Goal: Ask a question

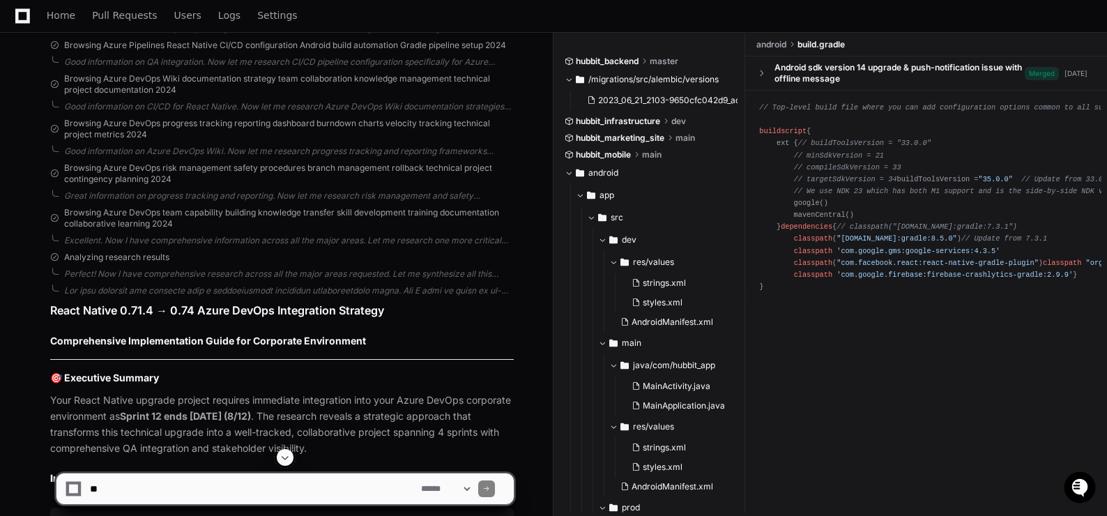
scroll to position [55279, 0]
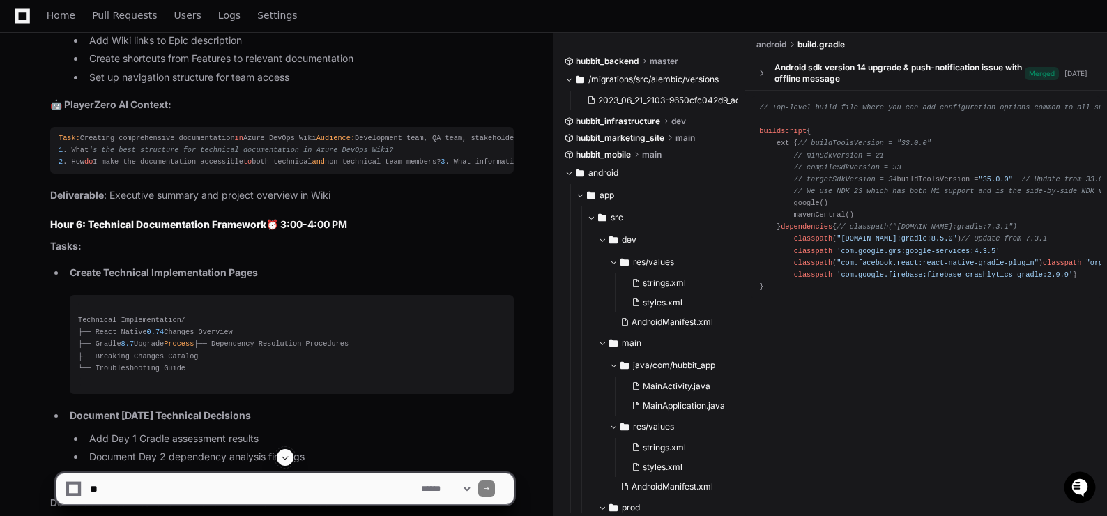
scroll to position [81820, 0]
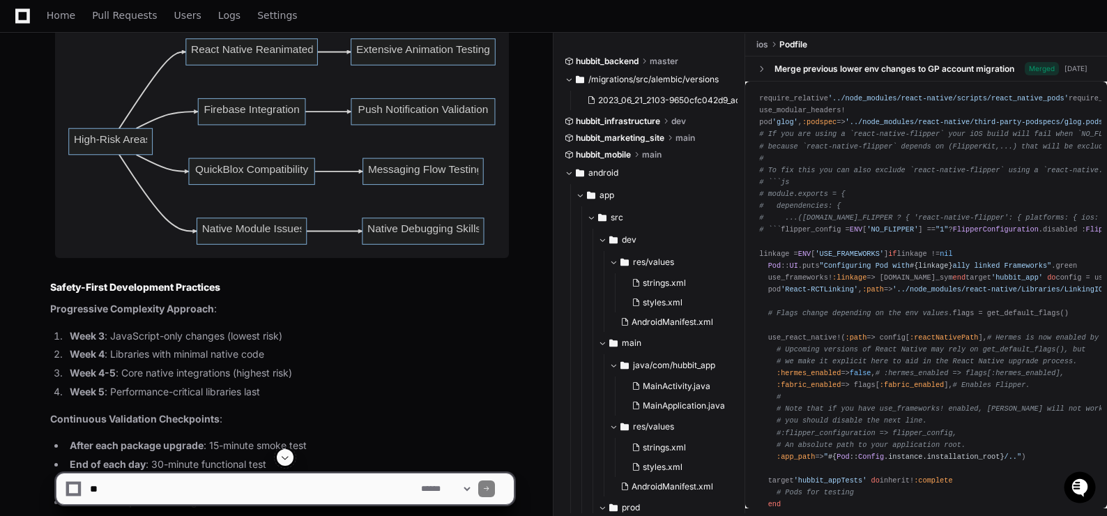
scroll to position [25186, 0]
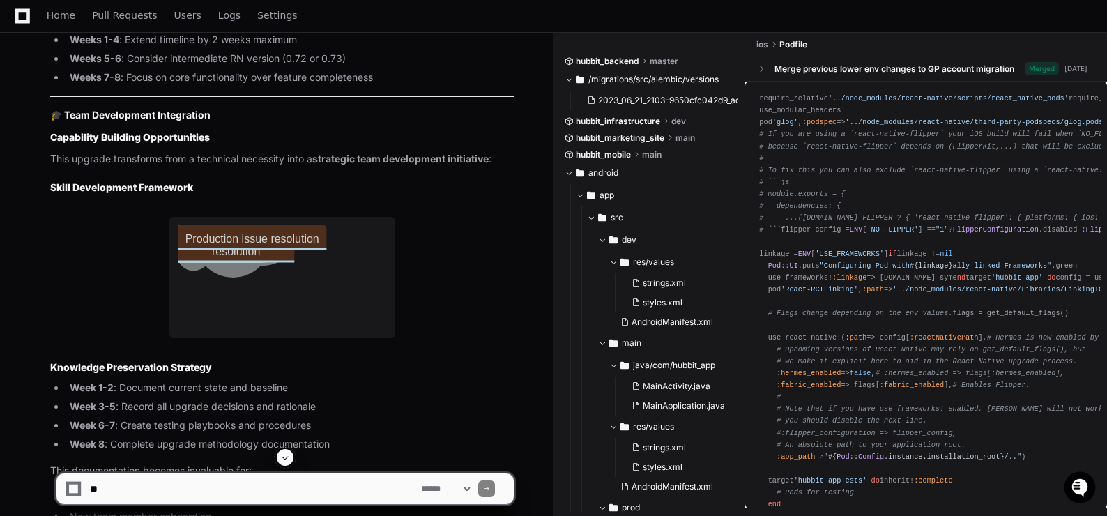
scroll to position [26789, 0]
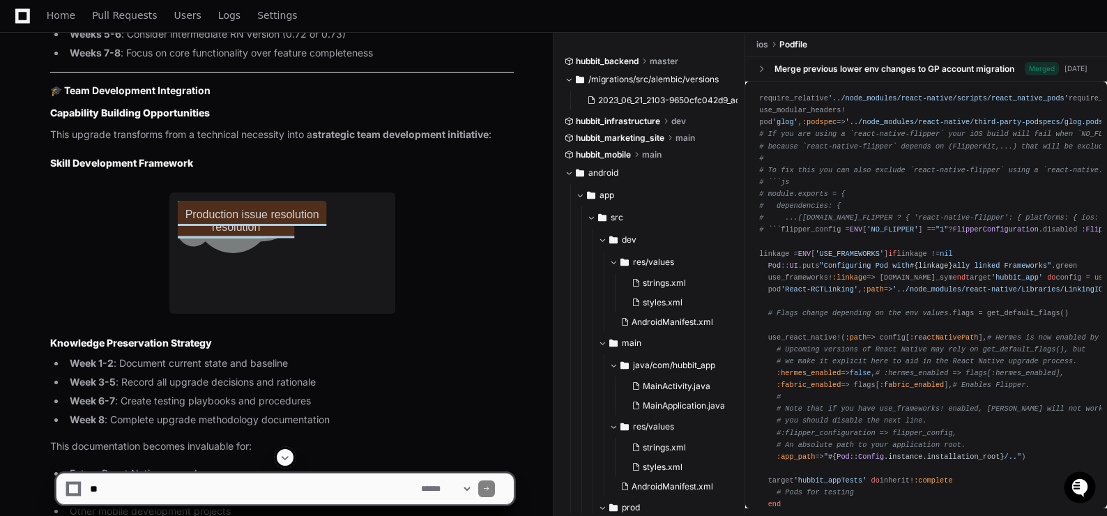
drag, startPoint x: 201, startPoint y: 286, endPoint x: 563, endPoint y: 101, distance: 406.9
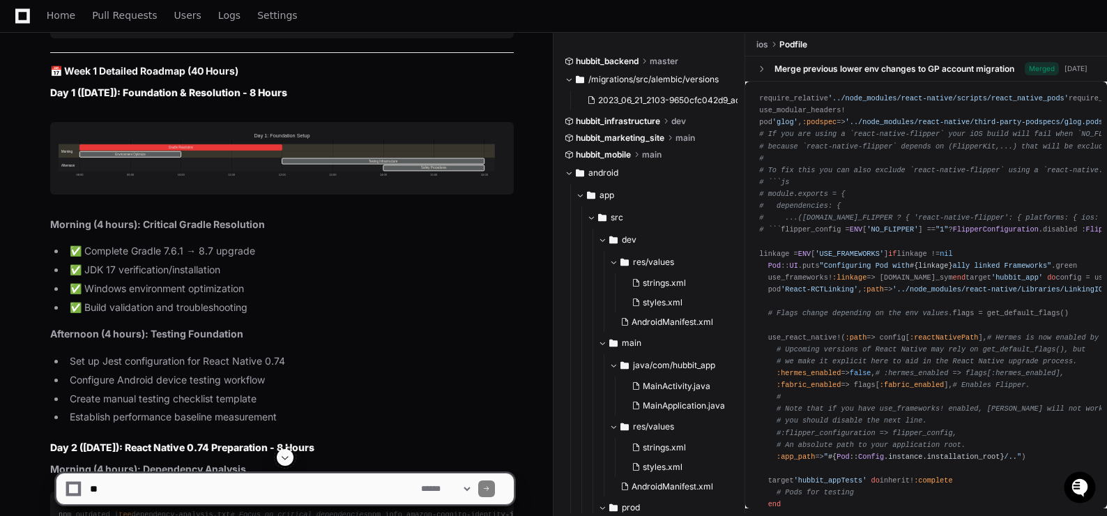
scroll to position [47217, 0]
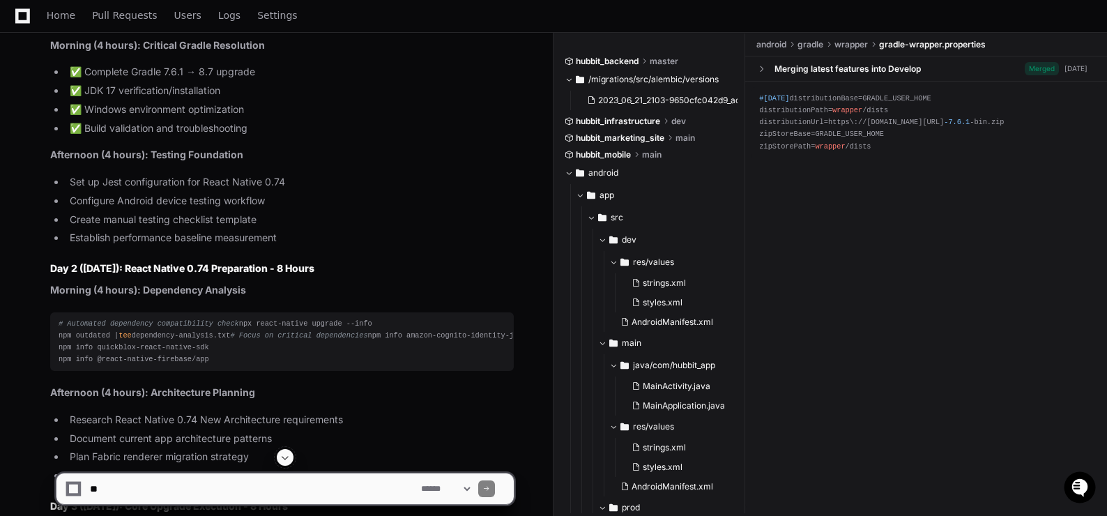
scroll to position [47287, 0]
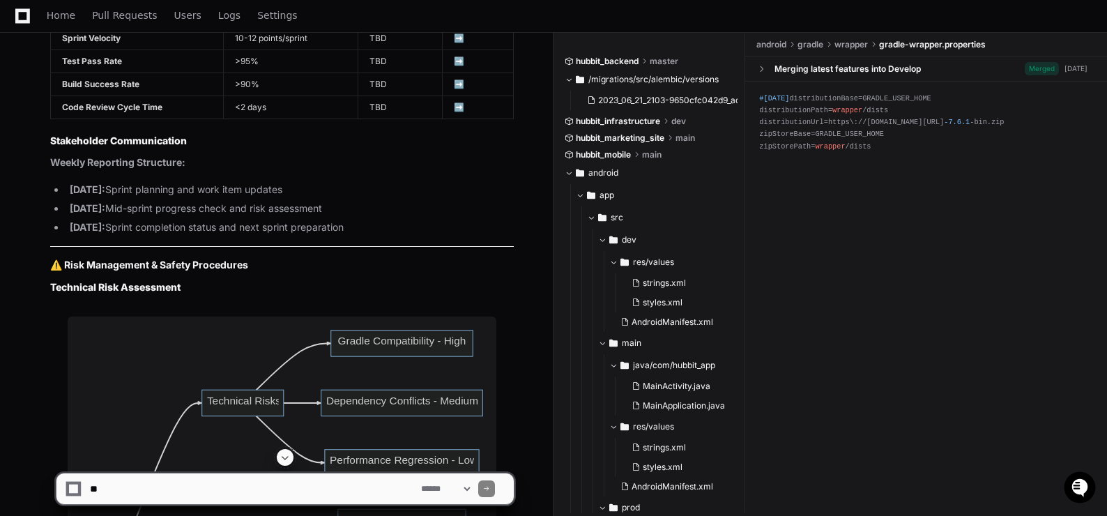
scroll to position [61858, 0]
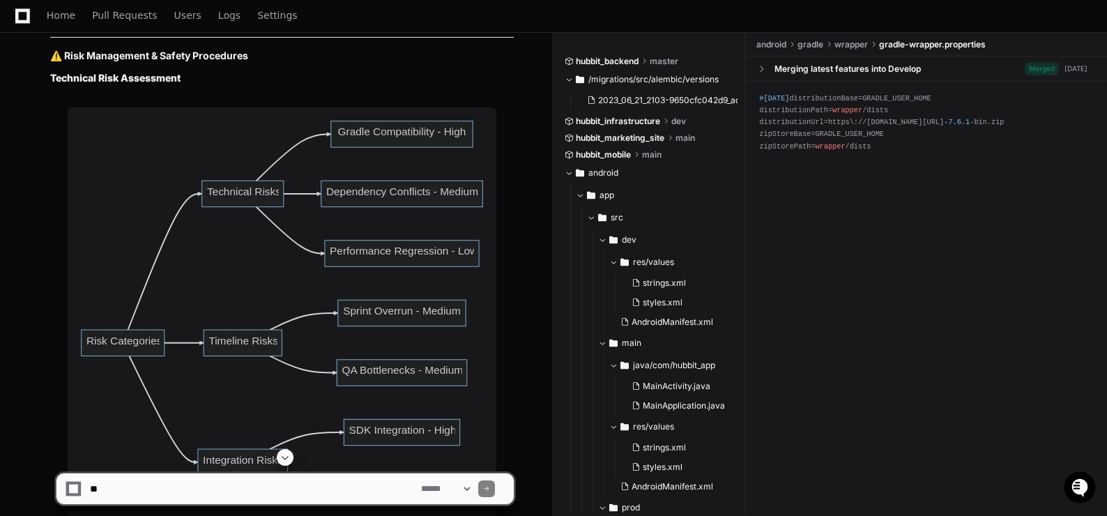
click at [287, 453] on span at bounding box center [285, 457] width 11 height 11
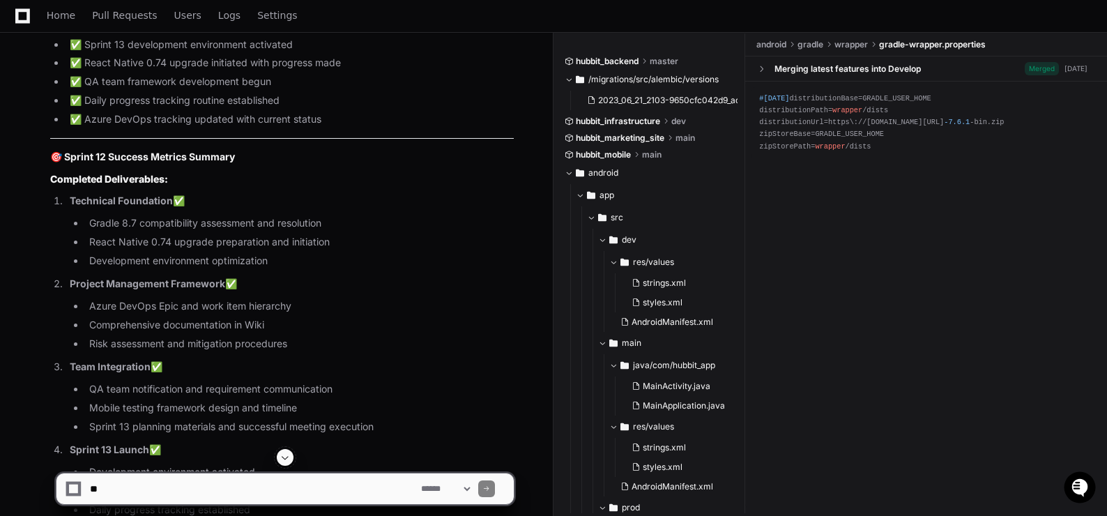
scroll to position [95554, 0]
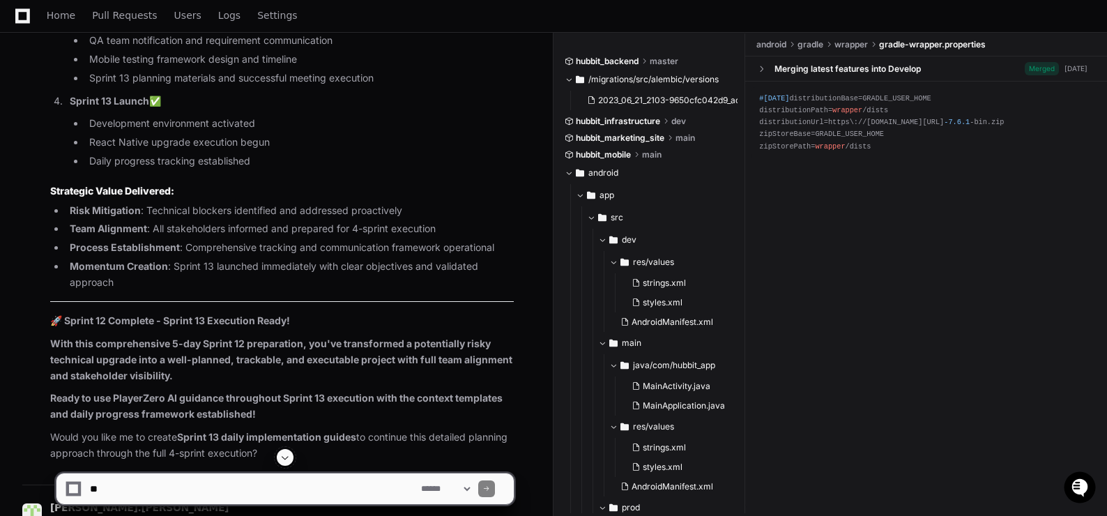
click at [286, 459] on span at bounding box center [285, 457] width 11 height 11
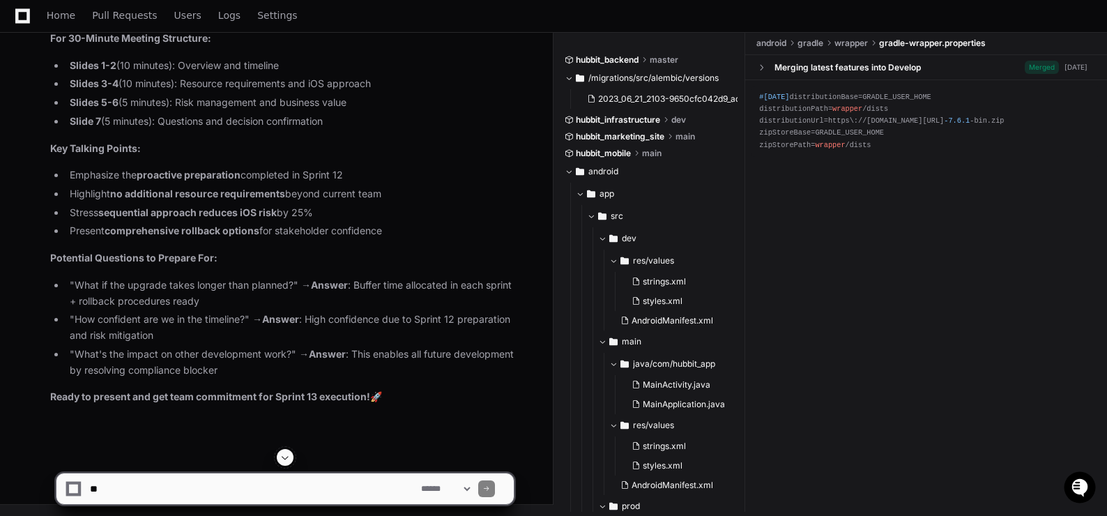
scroll to position [106848, 0]
click at [208, 489] on textarea at bounding box center [252, 488] width 331 height 31
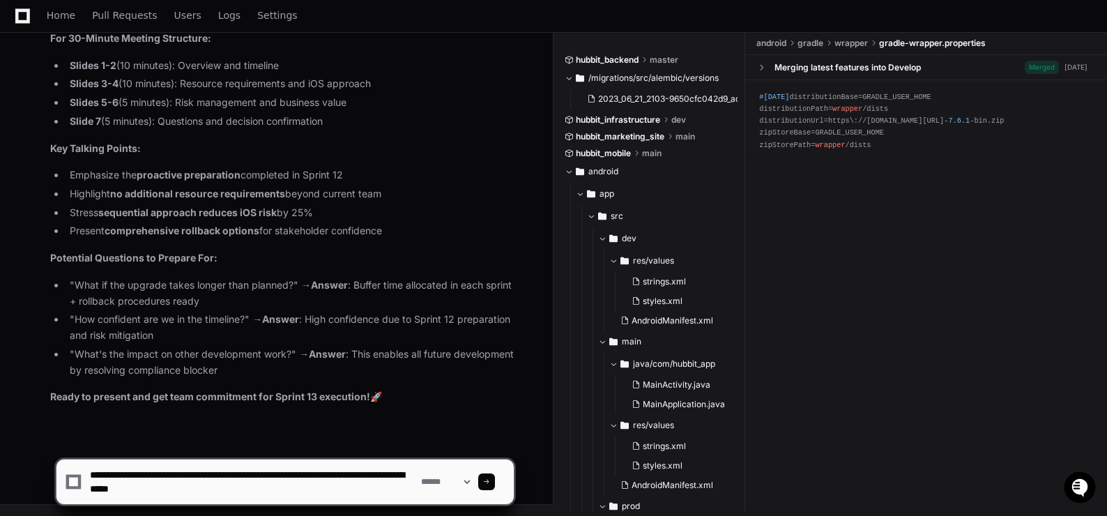
type textarea "**********"
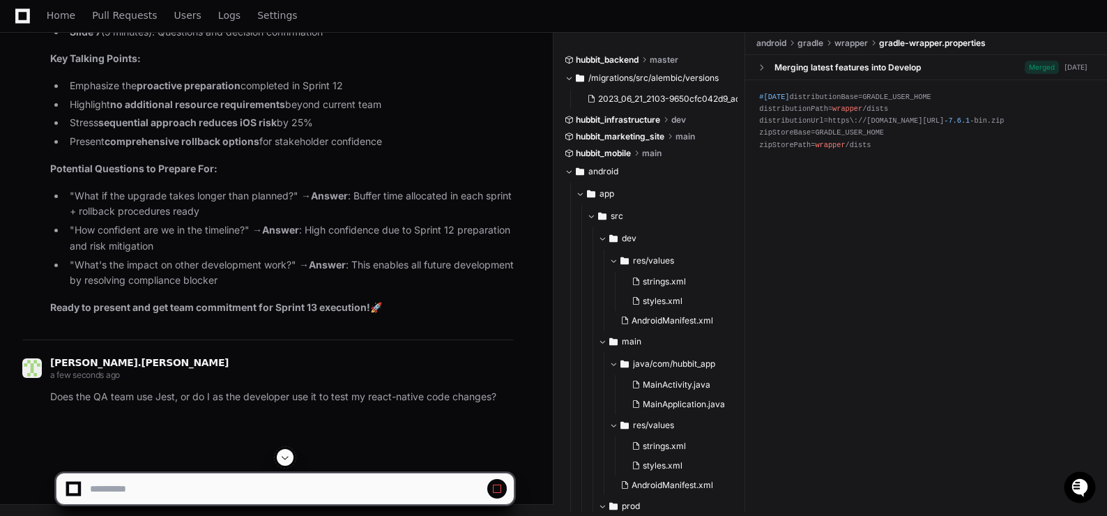
scroll to position [106482, 0]
click at [285, 458] on span at bounding box center [285, 457] width 11 height 11
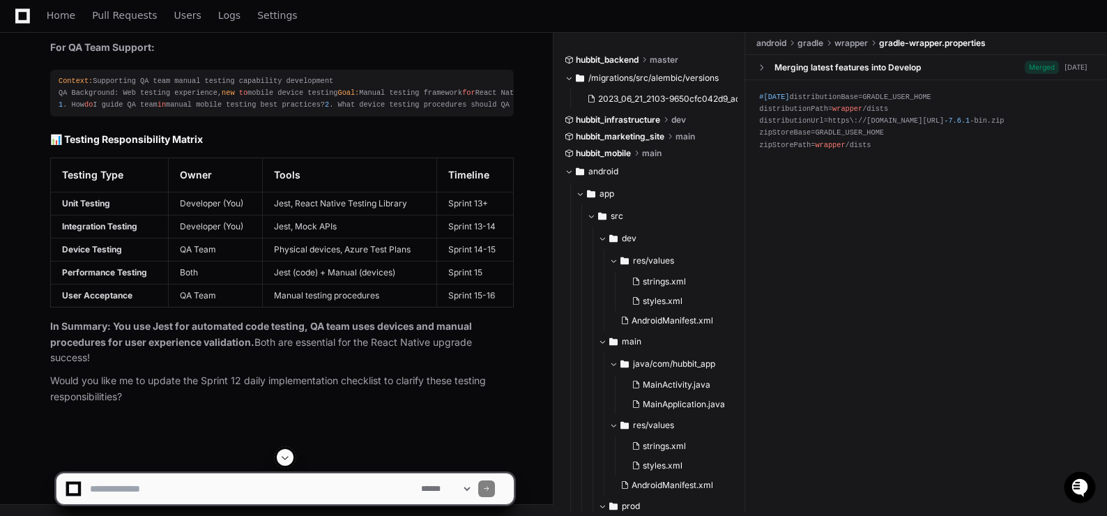
click at [287, 456] on span at bounding box center [285, 457] width 11 height 11
